Goal: Task Accomplishment & Management: Use online tool/utility

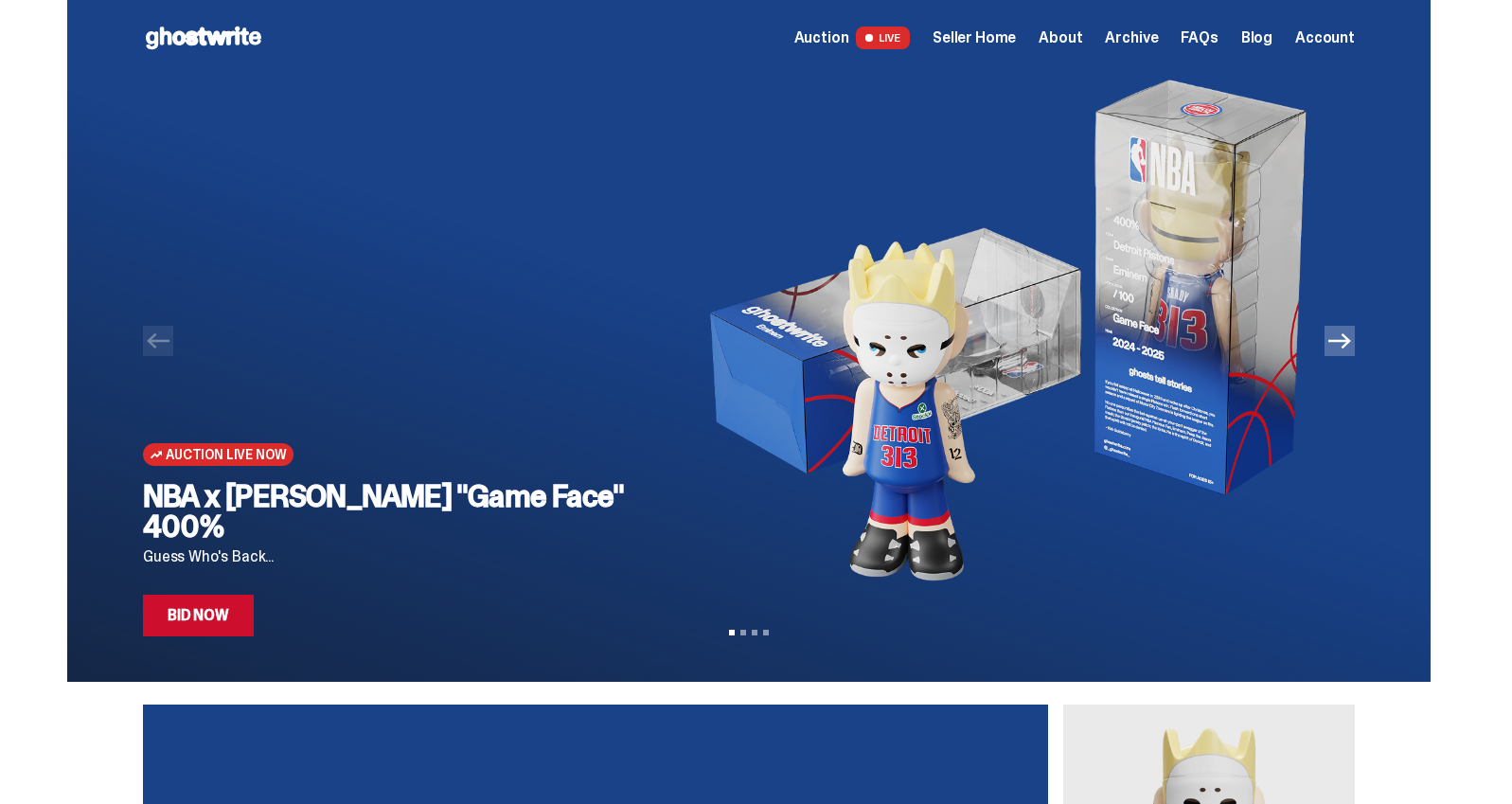
scroll to position [1, 0]
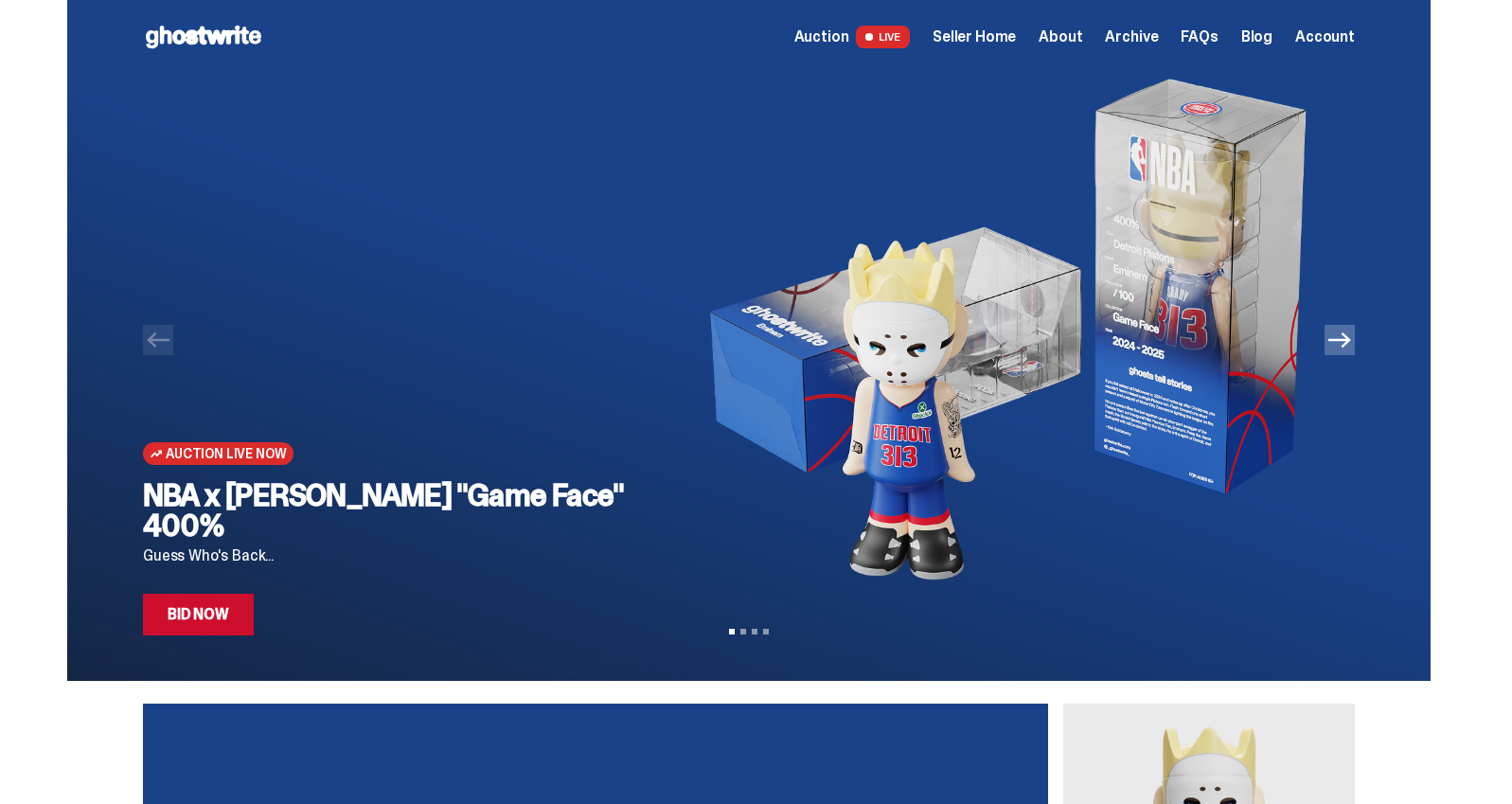
click at [1340, 346] on icon "Next" at bounding box center [1339, 339] width 22 height 22
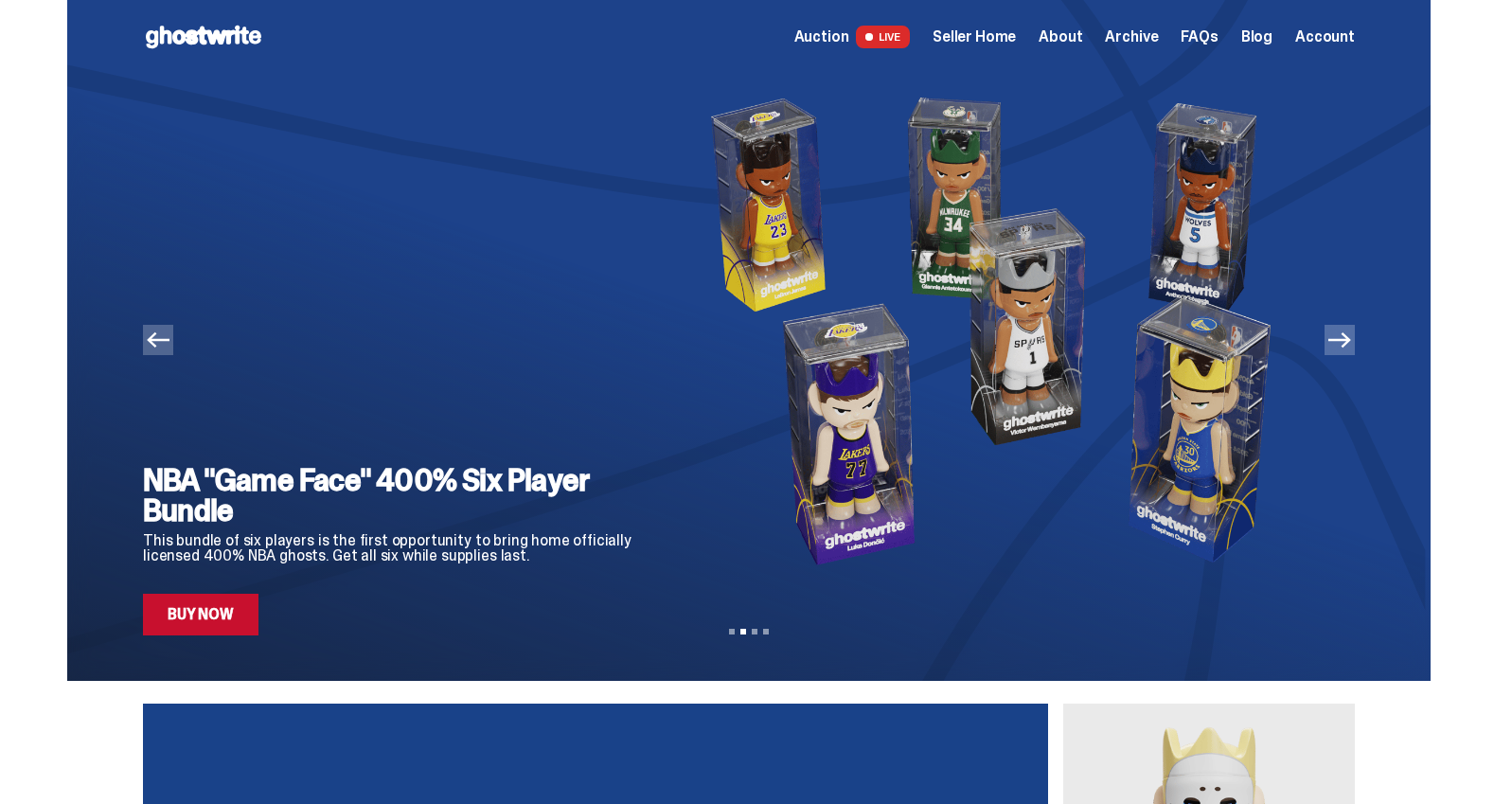
click at [1340, 346] on icon "Next" at bounding box center [1339, 339] width 22 height 22
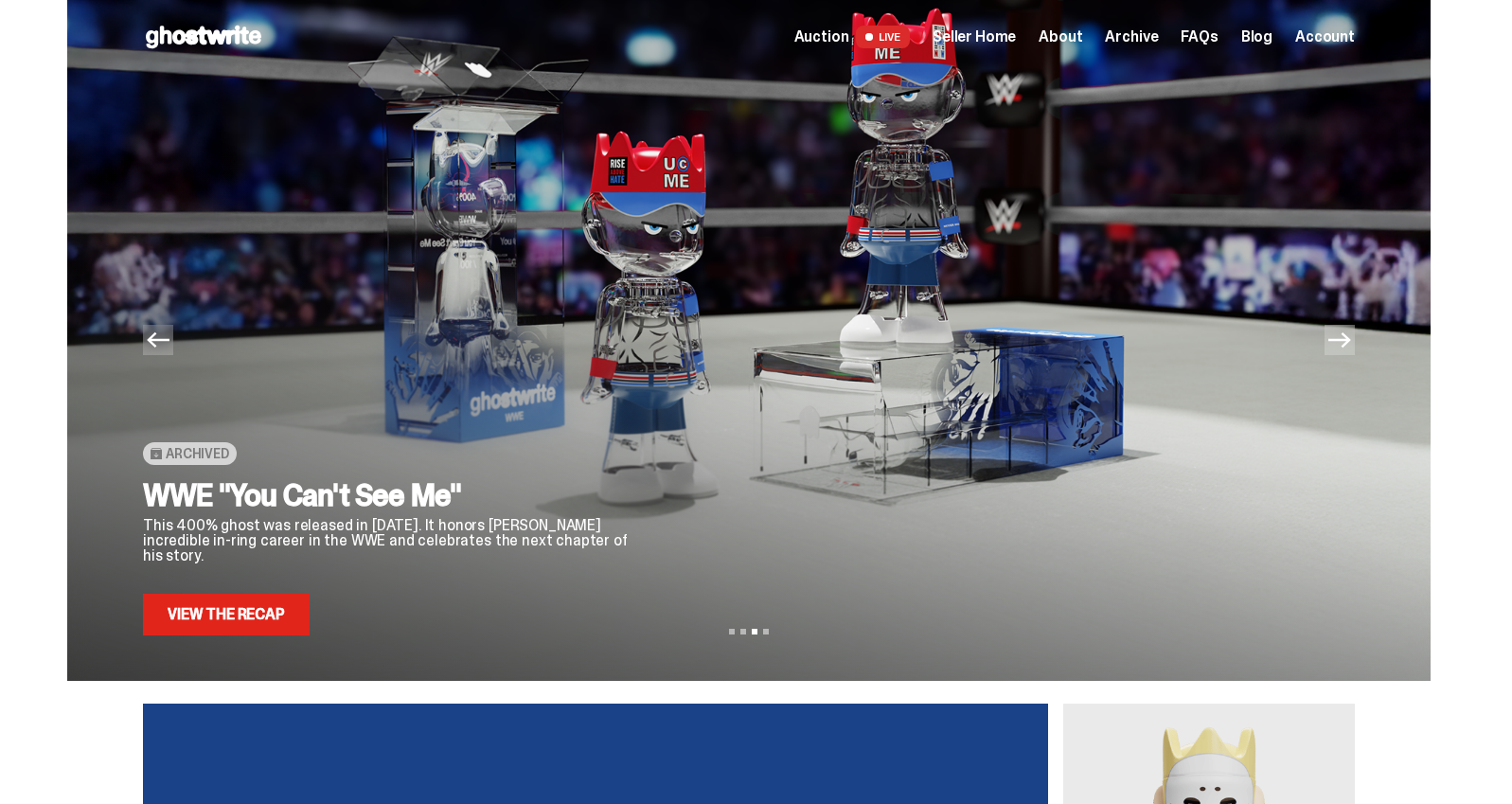
click at [1340, 346] on icon "Next" at bounding box center [1339, 339] width 22 height 22
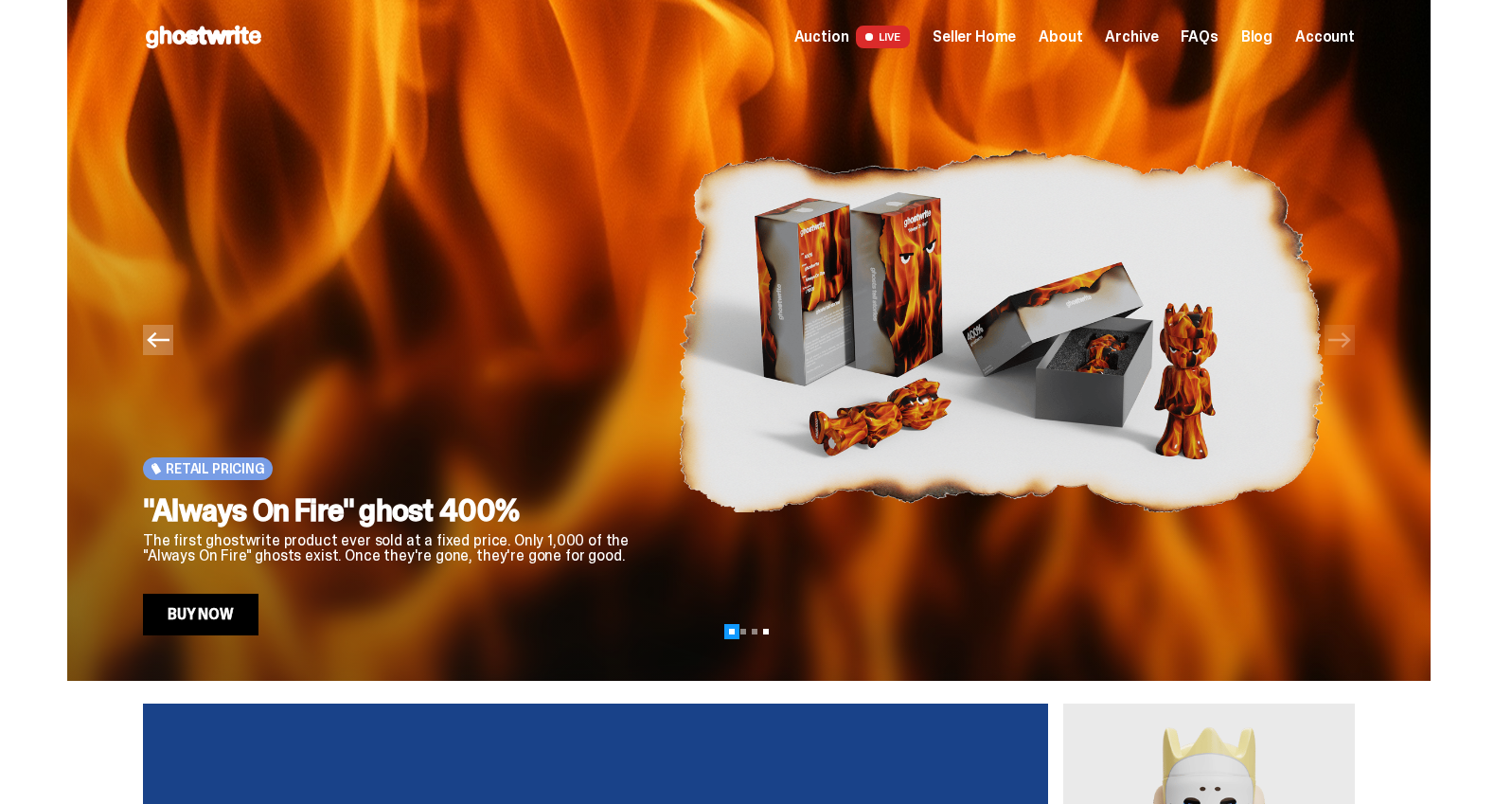
click at [734, 630] on button "View slide 1" at bounding box center [732, 631] width 6 height 6
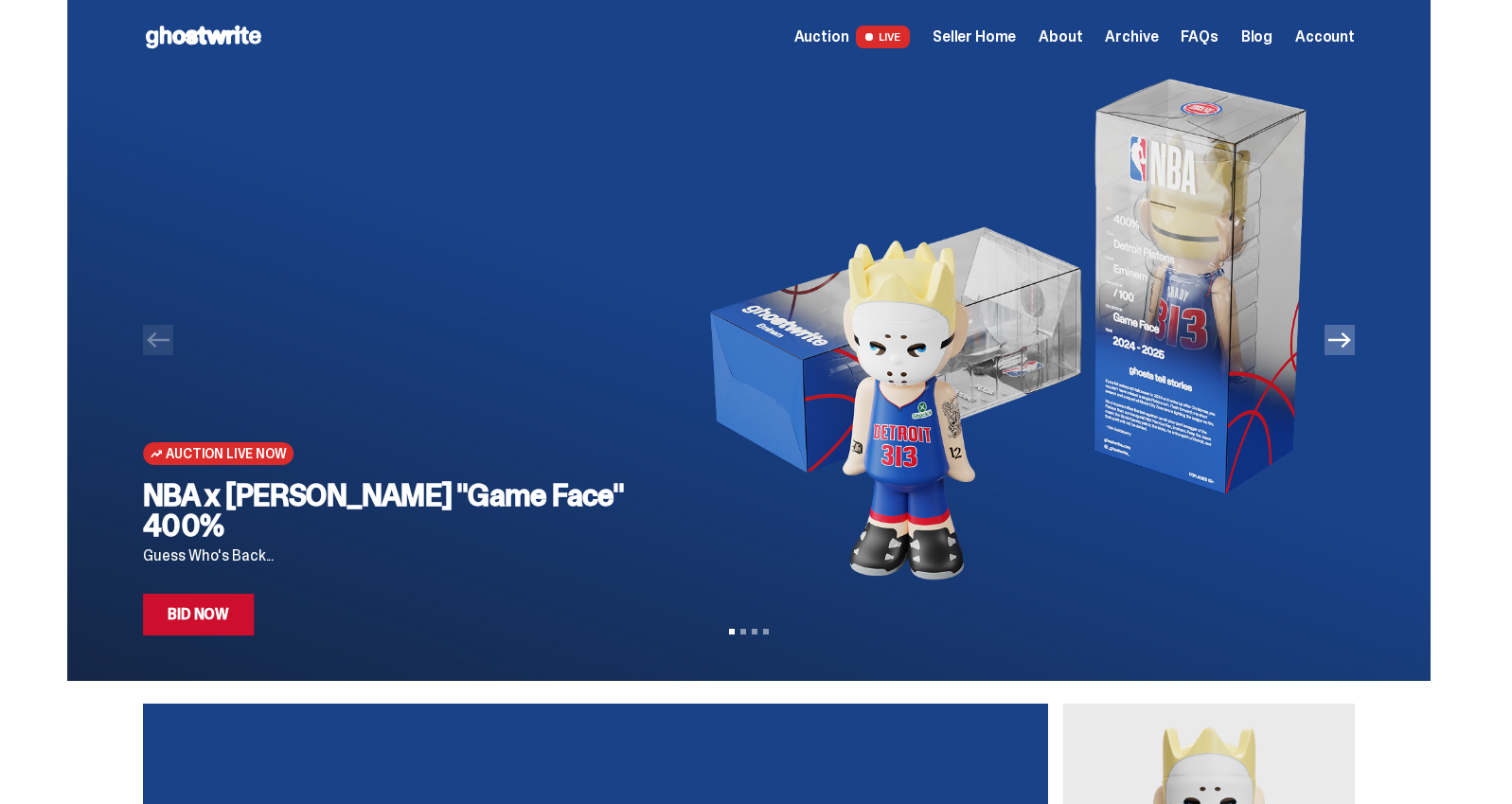
click at [202, 612] on link "Bid Now" at bounding box center [198, 613] width 111 height 42
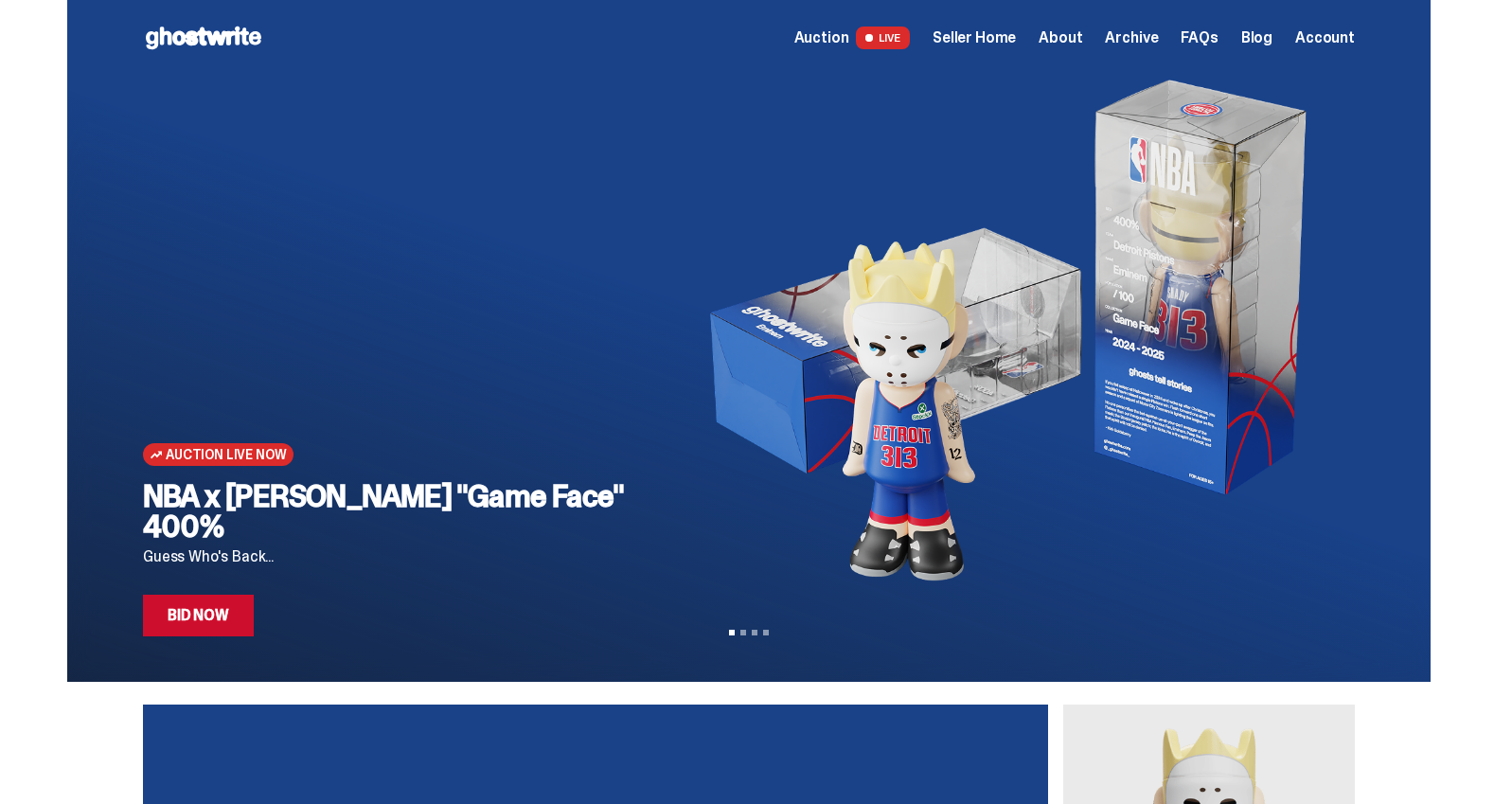
click at [988, 44] on span "Seller Home" at bounding box center [974, 38] width 84 height 16
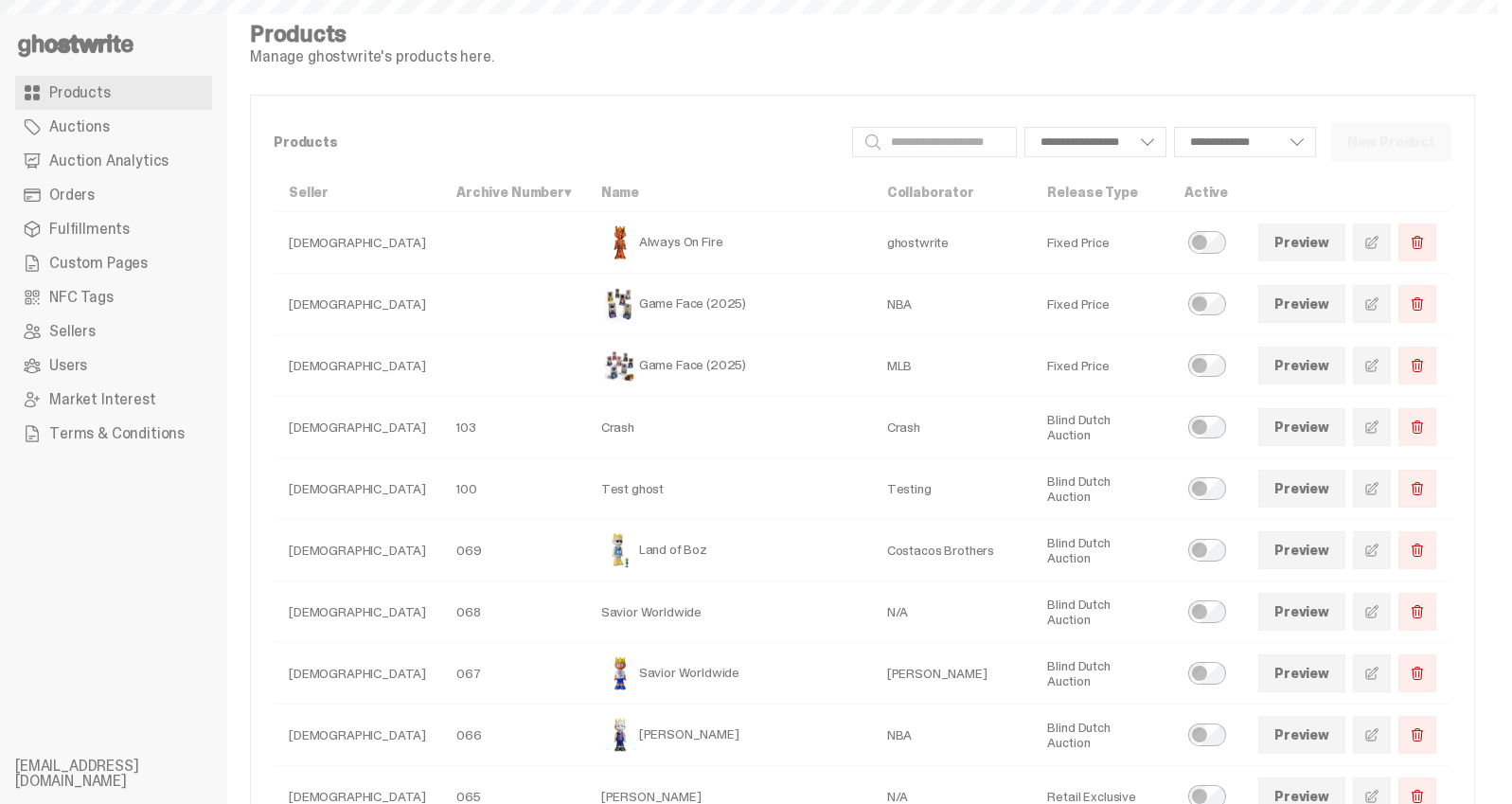
select select
click at [90, 160] on span "Auction Analytics" at bounding box center [109, 161] width 120 height 16
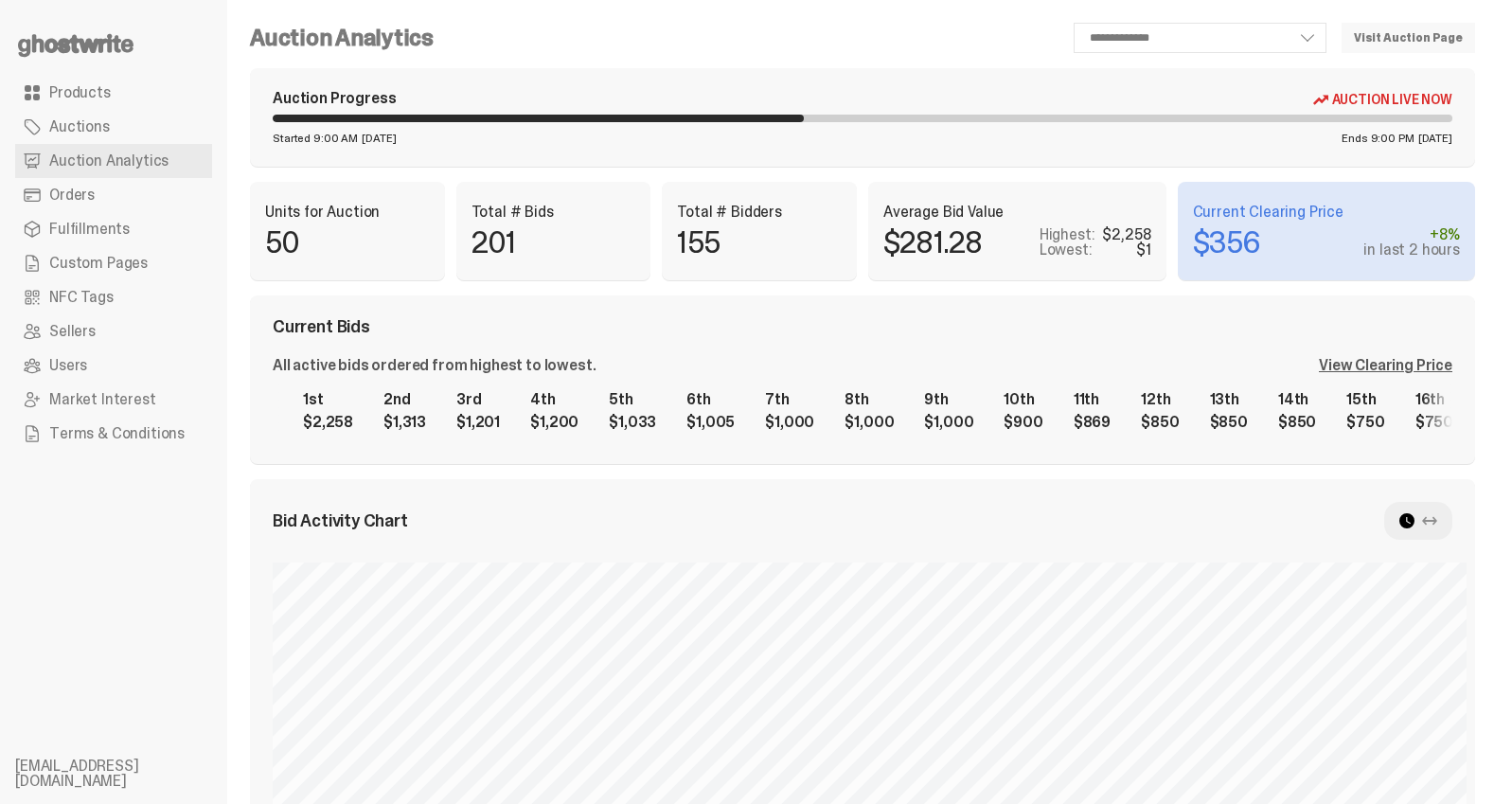
click at [97, 46] on icon at bounding box center [76, 45] width 122 height 30
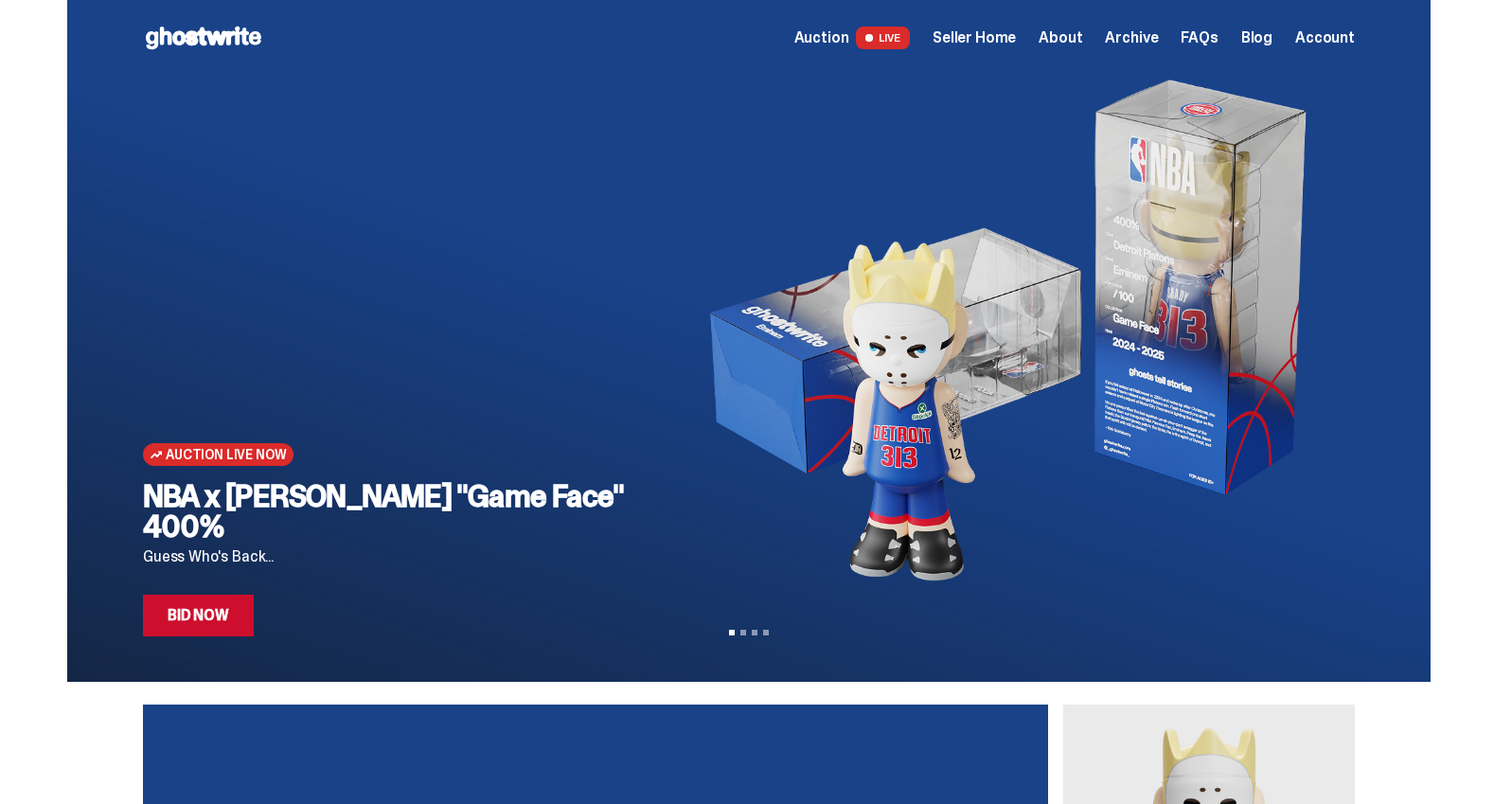
click at [975, 40] on span "Seller Home" at bounding box center [974, 38] width 84 height 16
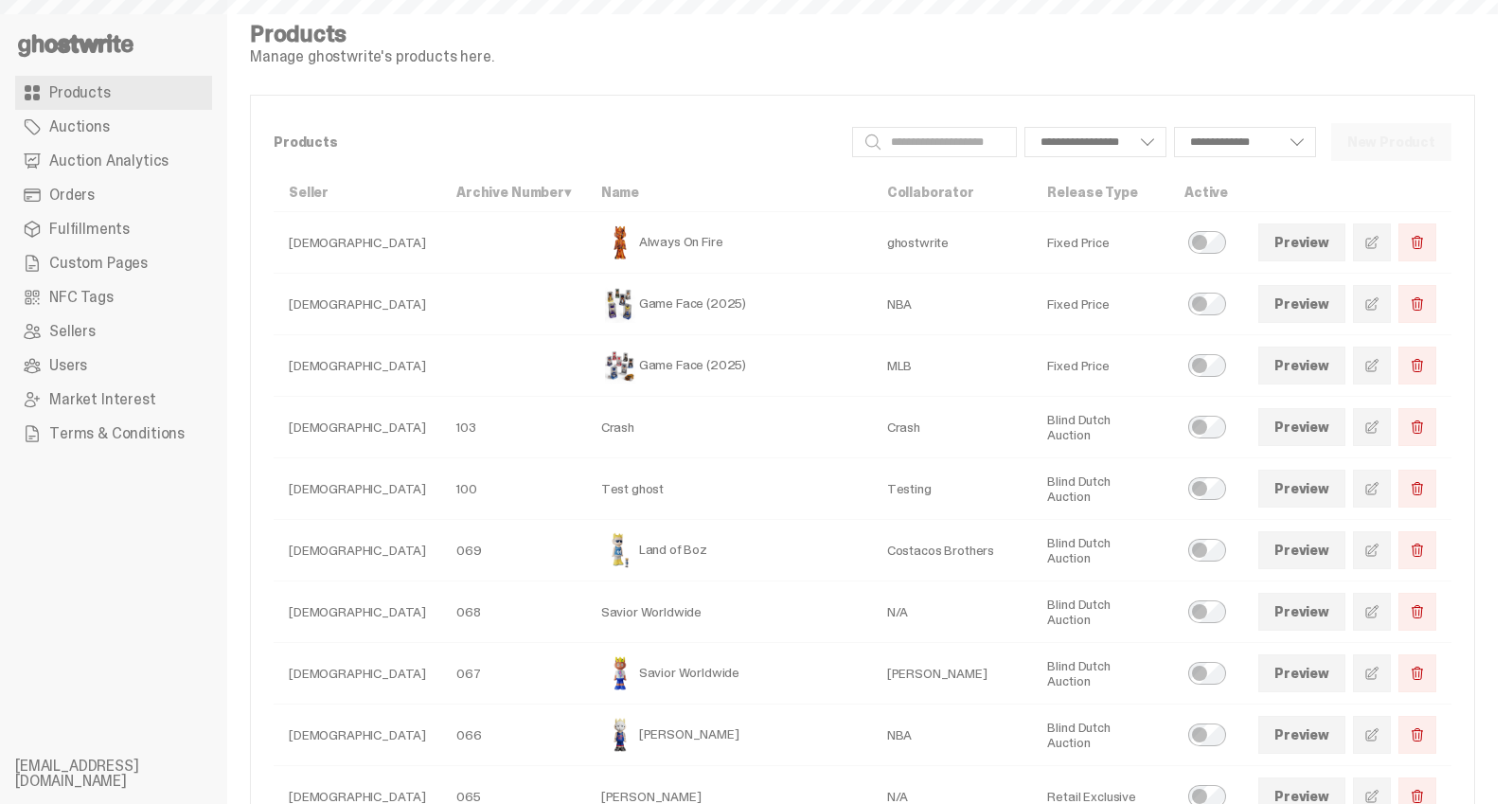
select select
click at [130, 166] on span "Auction Analytics" at bounding box center [109, 161] width 120 height 16
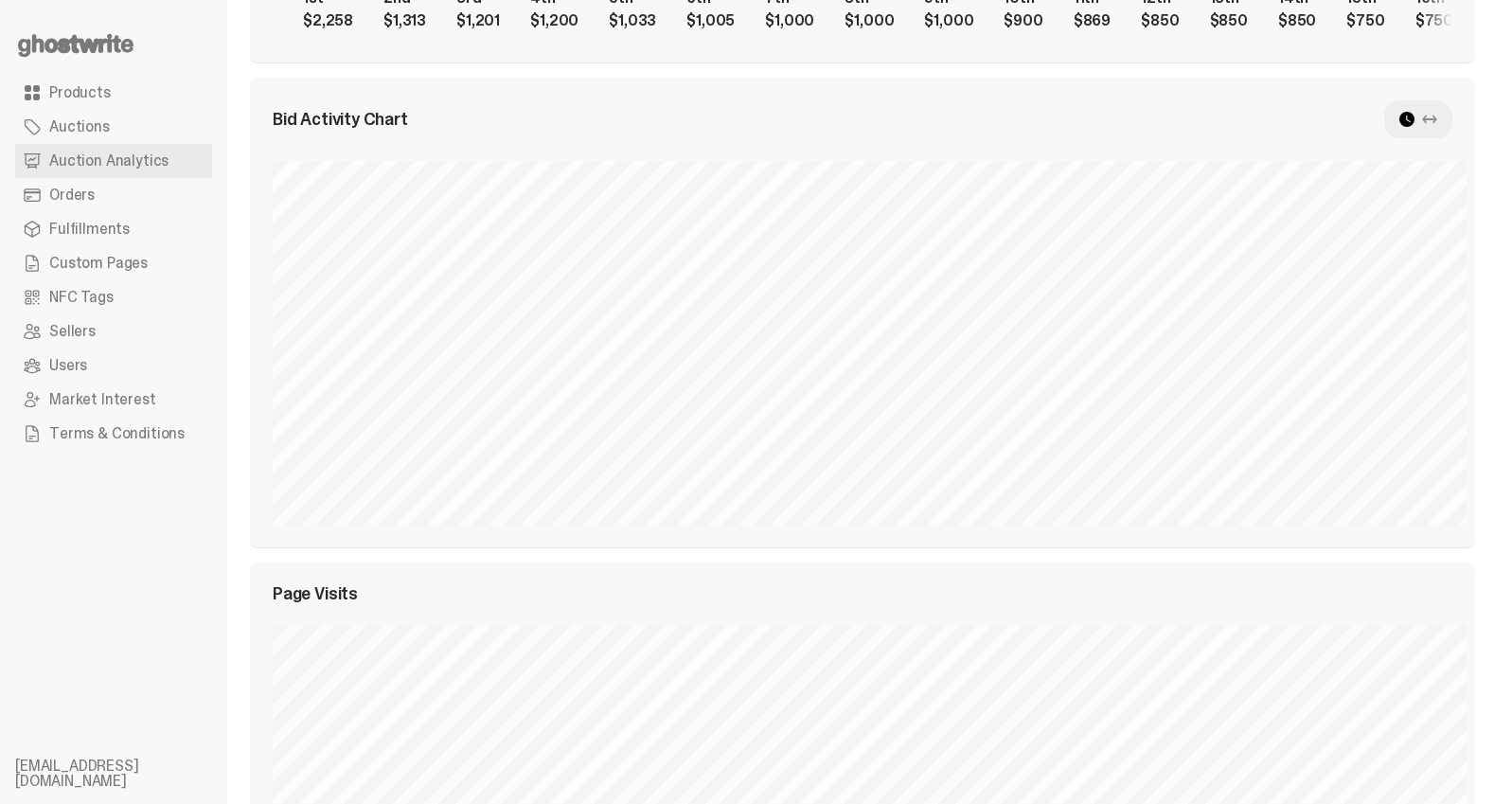
scroll to position [389, 0]
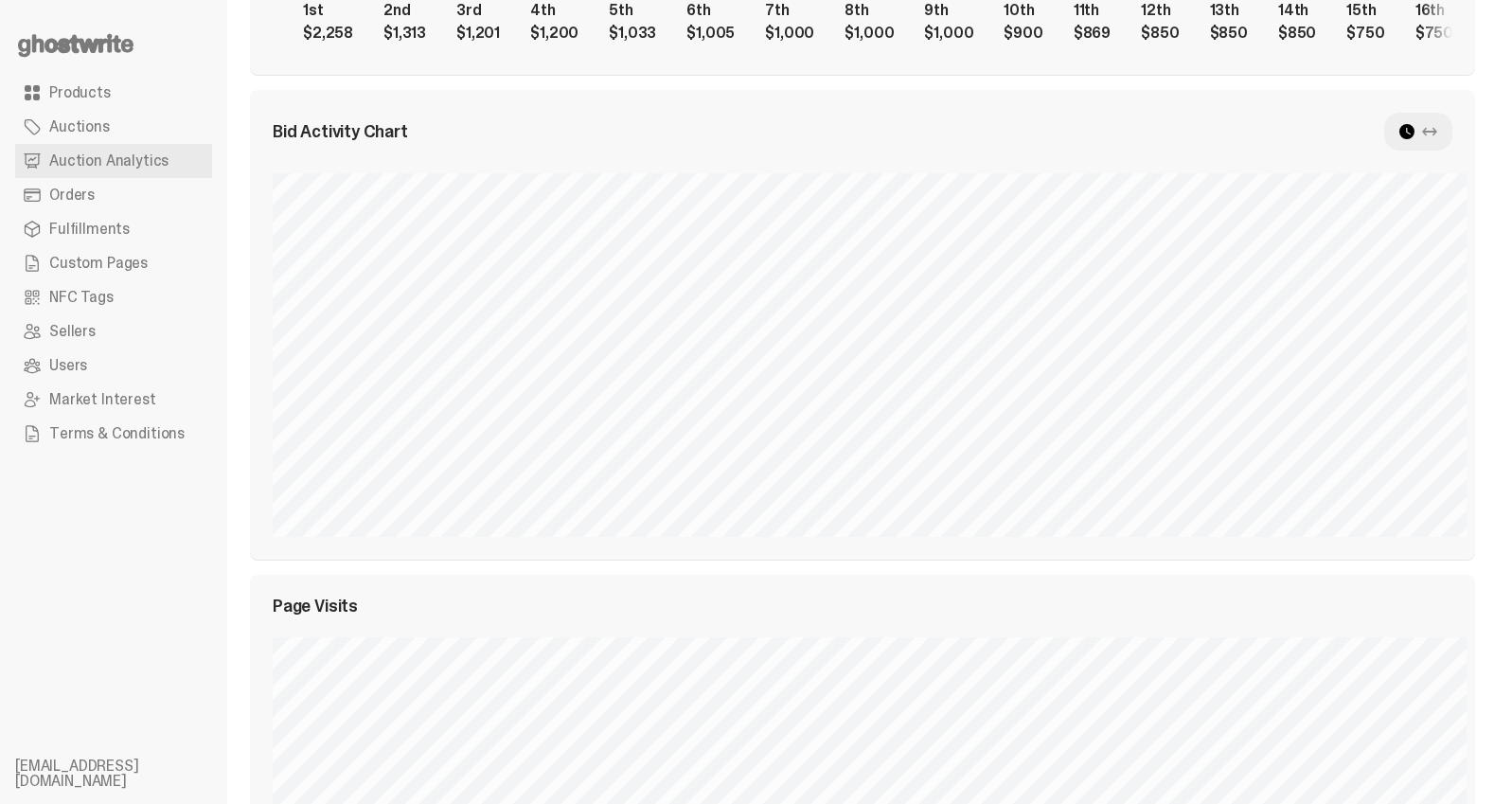
click at [1414, 126] on use at bounding box center [1407, 132] width 16 height 16
click at [1437, 128] on icon at bounding box center [1429, 132] width 16 height 16
click at [1414, 130] on use at bounding box center [1407, 132] width 16 height 16
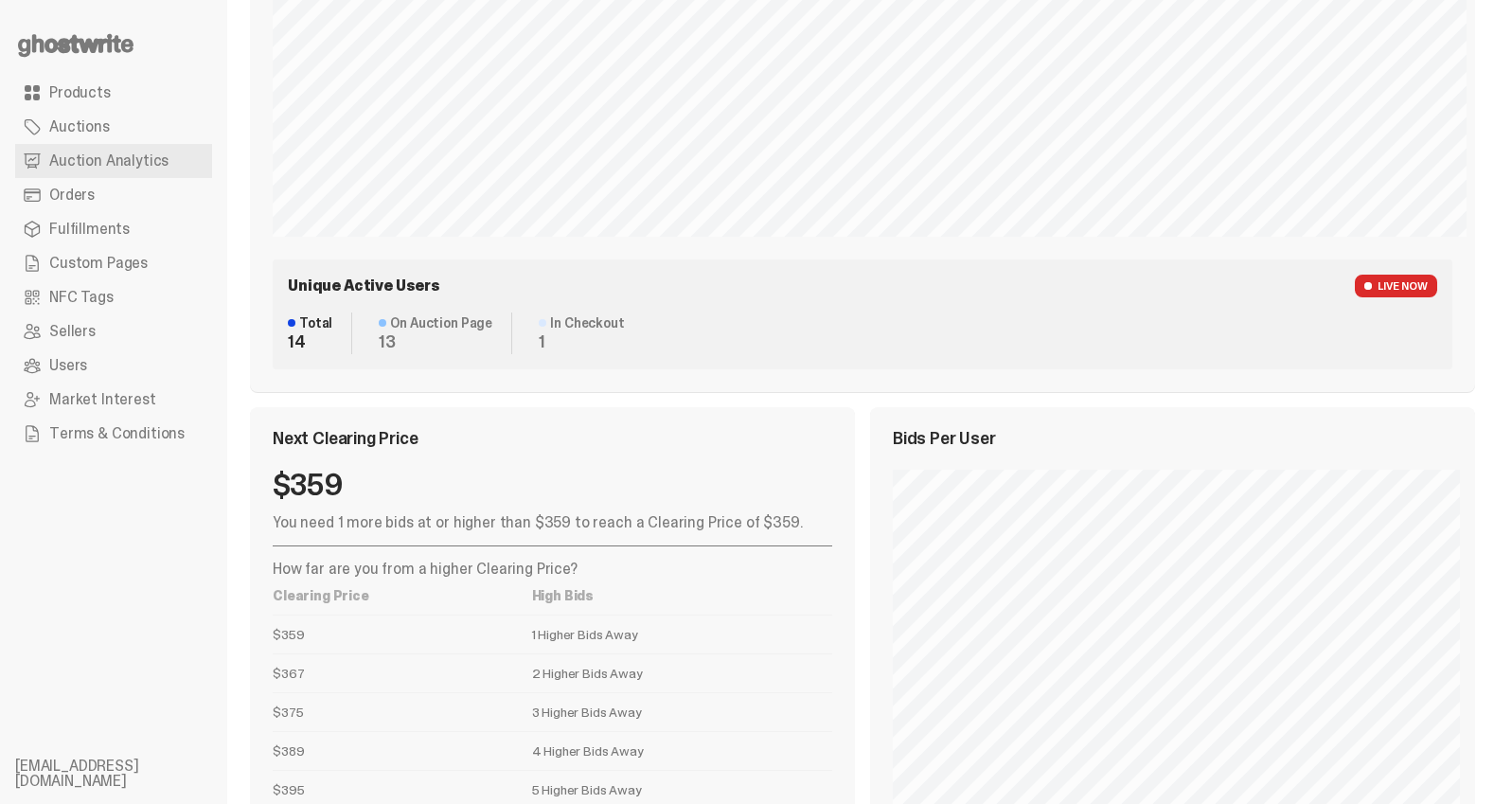
scroll to position [1228, 0]
